Goal: Find specific page/section: Find specific page/section

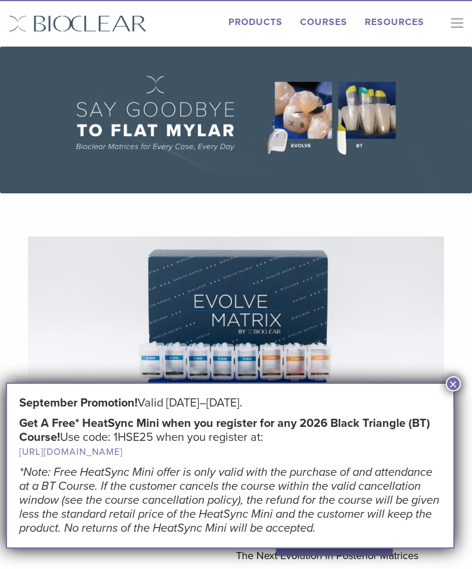
scroll to position [30, 0]
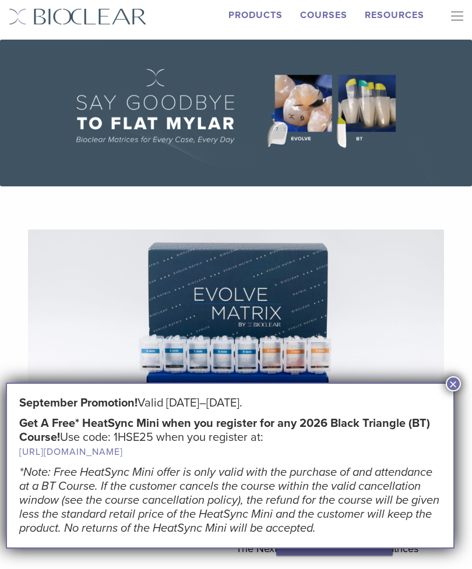
click at [451, 384] on button "×" at bounding box center [453, 383] width 15 height 15
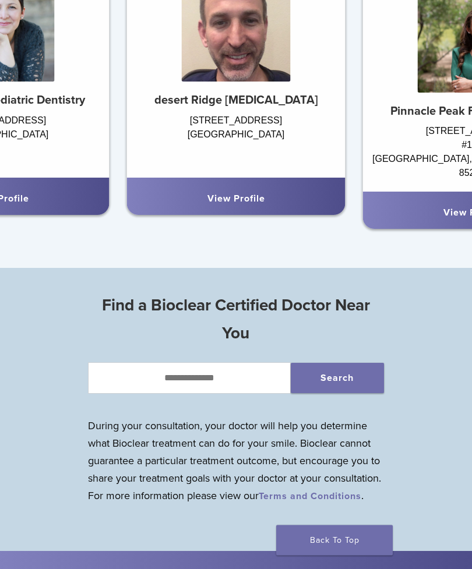
scroll to position [823, 0]
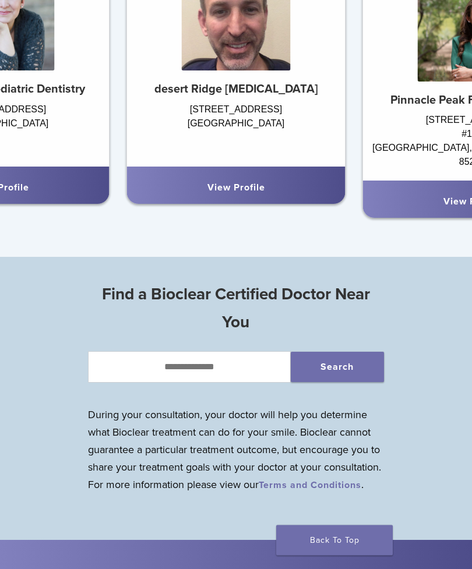
click at [399, 334] on div "Find a Bioclear Certified Doctor Near You Search During your consultation, your…" at bounding box center [236, 392] width 472 height 232
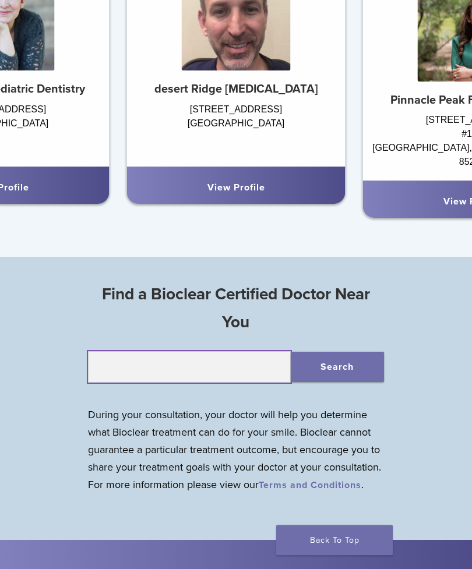
click at [242, 374] on input "text" at bounding box center [189, 367] width 203 height 31
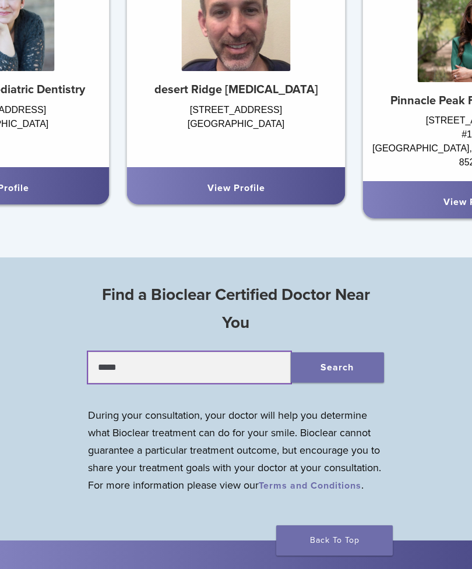
type input "*****"
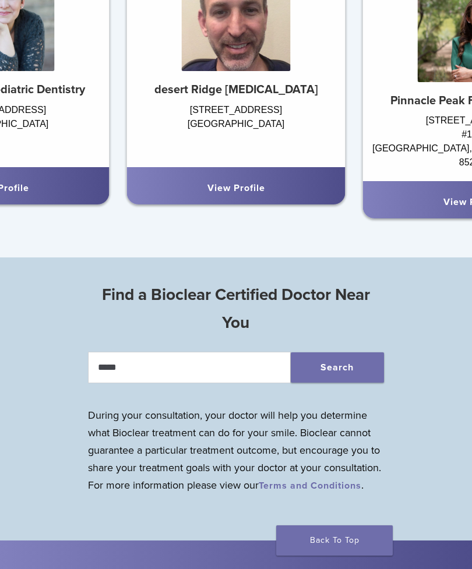
click at [354, 362] on button "Search" at bounding box center [337, 367] width 93 height 30
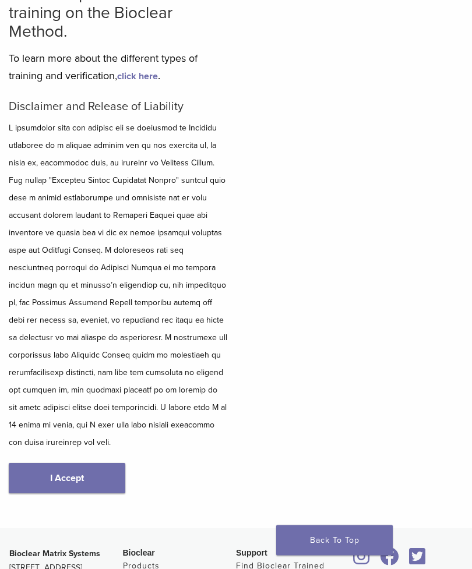
scroll to position [192, 0]
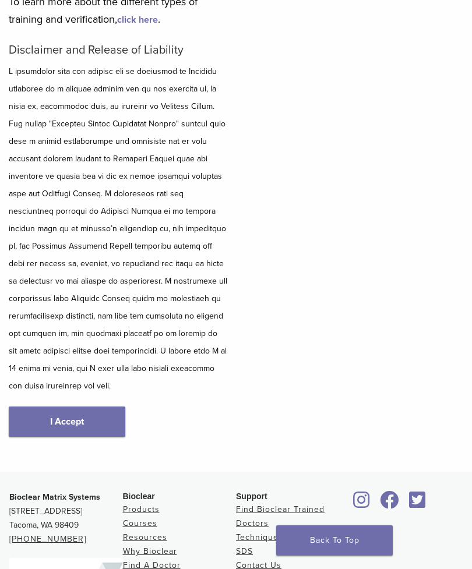
click at [96, 406] on link "I Accept" at bounding box center [67, 421] width 116 height 30
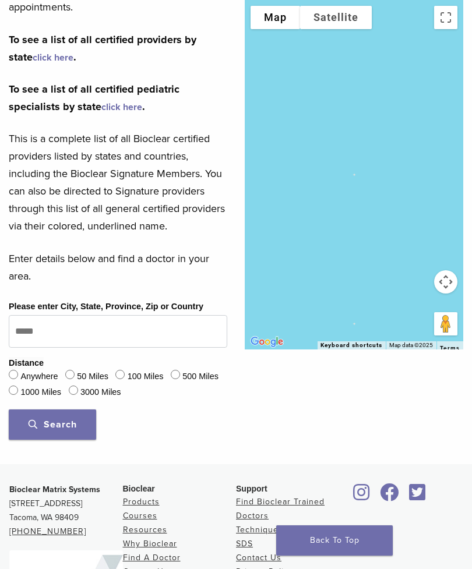
scroll to position [391, 0]
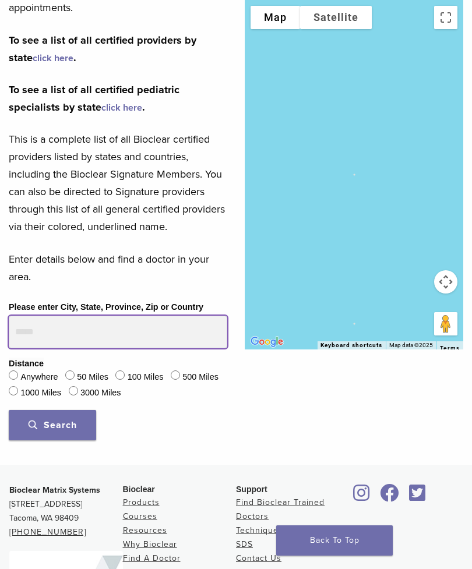
click at [177, 335] on input "Please enter City, State, Province, Zip or Country" at bounding box center [118, 332] width 218 height 33
click at [171, 328] on input "**********" at bounding box center [118, 332] width 218 height 33
type input "*"
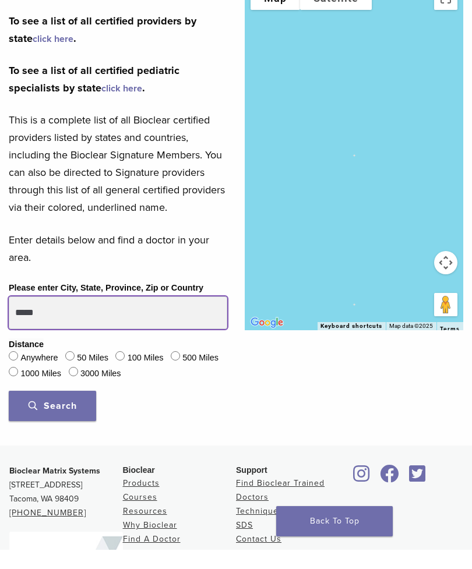
type input "*****"
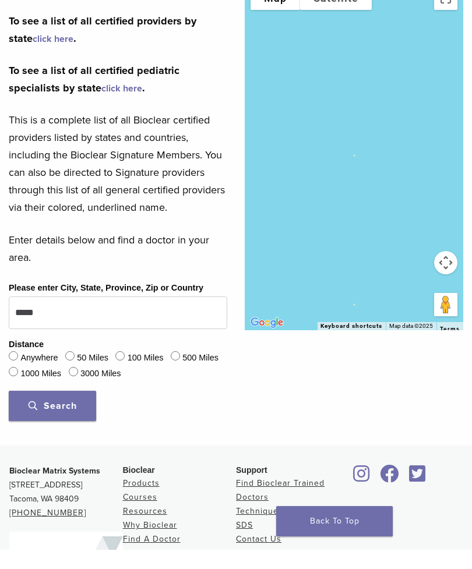
click at [68, 419] on span "Search" at bounding box center [53, 425] width 48 height 12
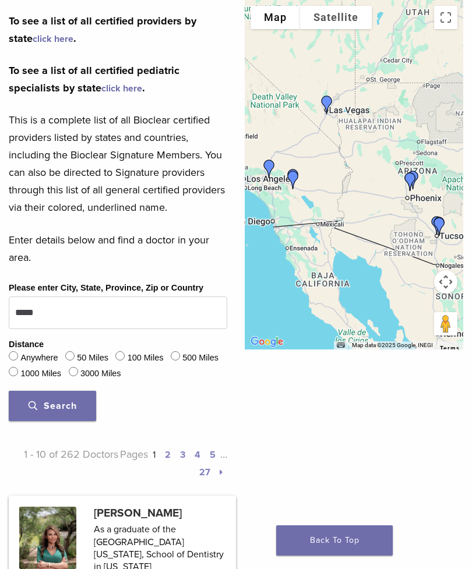
click at [134, 352] on label "100 Miles" at bounding box center [146, 358] width 36 height 13
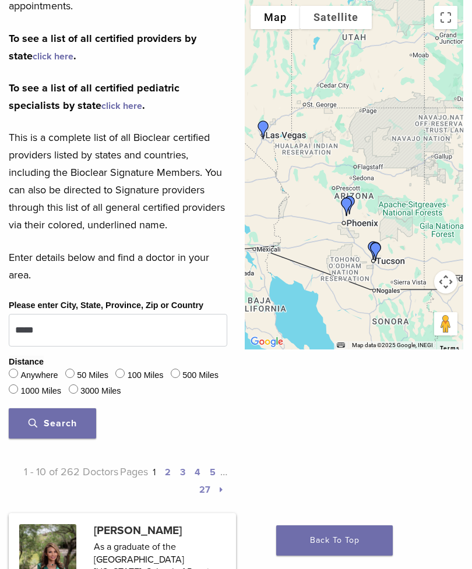
scroll to position [408, 0]
